Goal: Task Accomplishment & Management: Complete application form

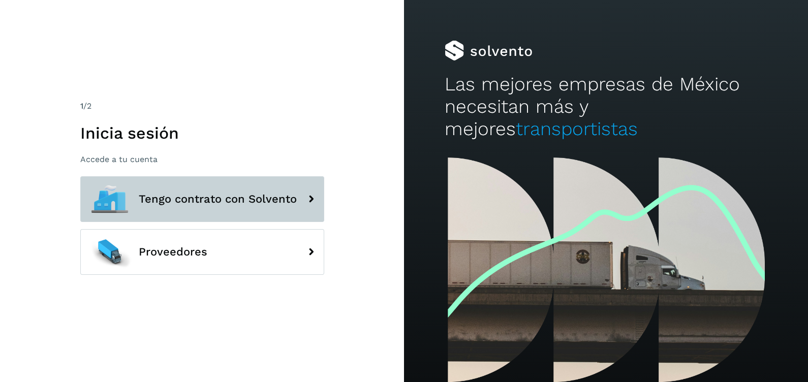
click at [209, 195] on span "Tengo contrato con Solvento" at bounding box center [218, 199] width 158 height 12
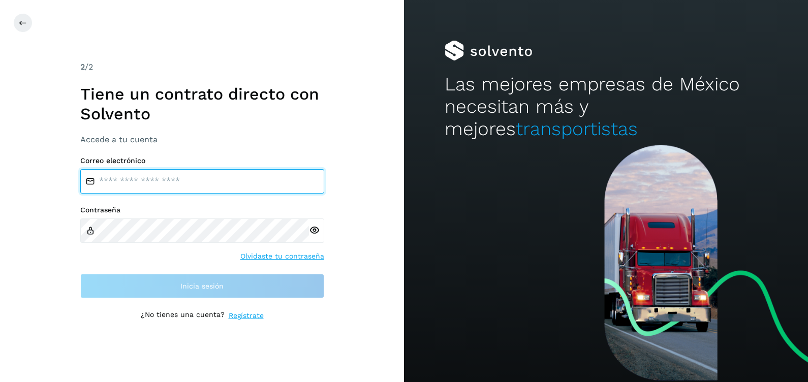
type input "**********"
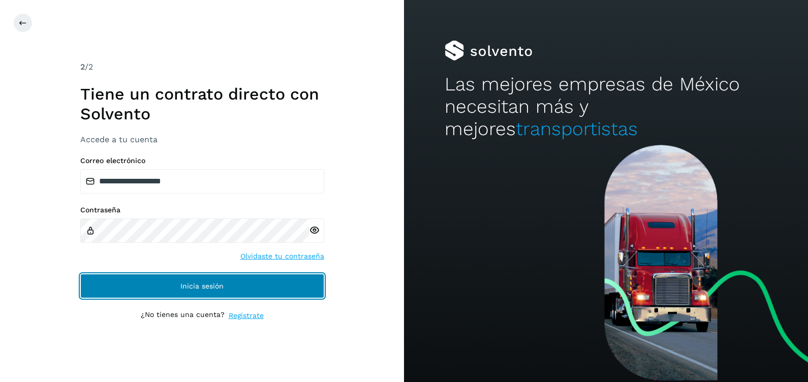
click at [216, 283] on span "Inicia sesión" at bounding box center [201, 286] width 43 height 7
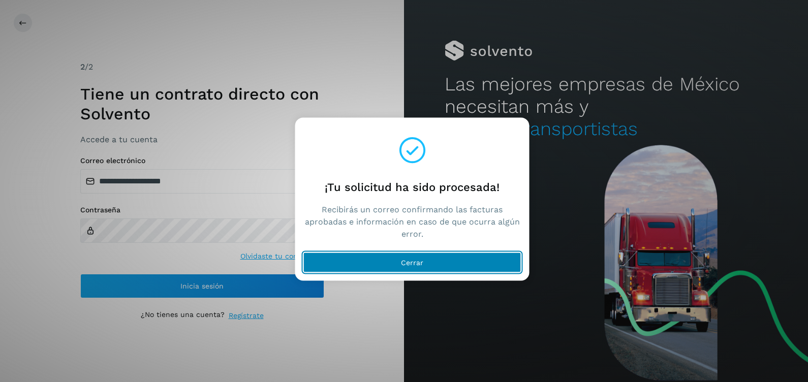
click at [408, 259] on span "Cerrar" at bounding box center [412, 262] width 22 height 7
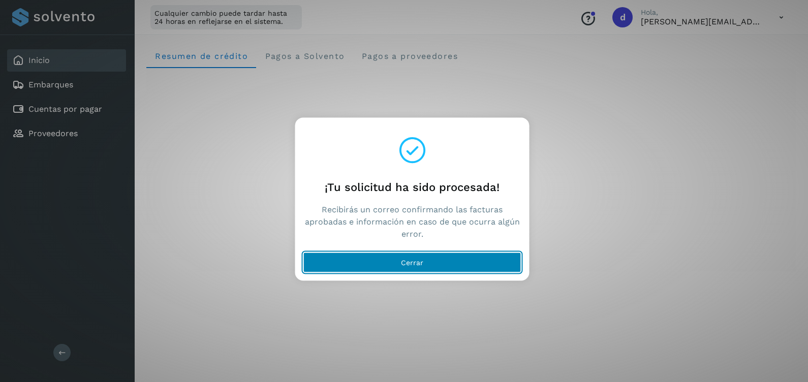
click at [409, 263] on span "Cerrar" at bounding box center [412, 262] width 22 height 7
click at [405, 259] on span "Cerrar" at bounding box center [412, 262] width 22 height 7
click at [412, 257] on button "Cerrar" at bounding box center [412, 263] width 218 height 20
